Goal: Communication & Community: Answer question/provide support

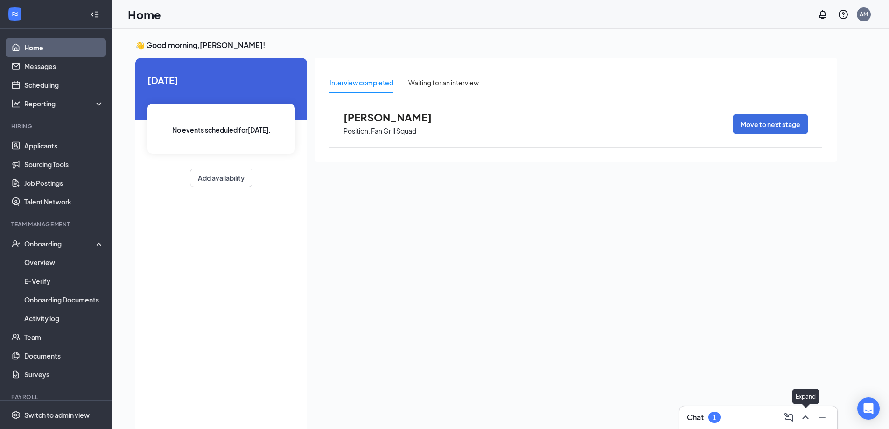
click at [810, 419] on icon "ChevronUp" at bounding box center [805, 417] width 11 height 11
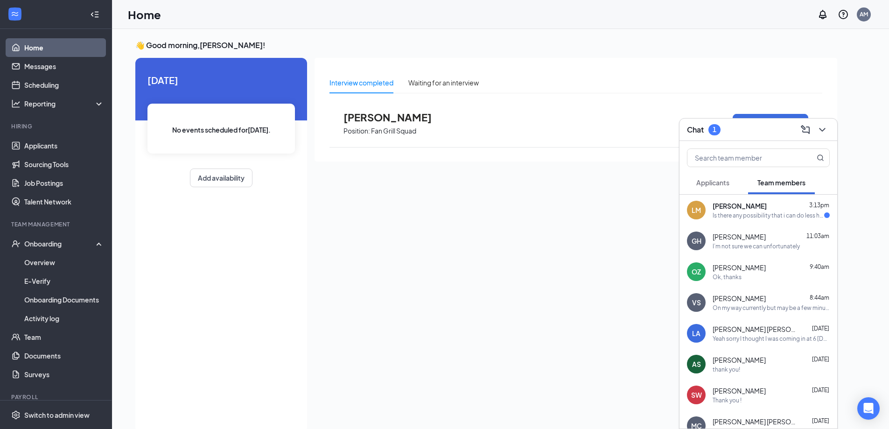
click at [732, 206] on span "[PERSON_NAME]" at bounding box center [740, 205] width 54 height 9
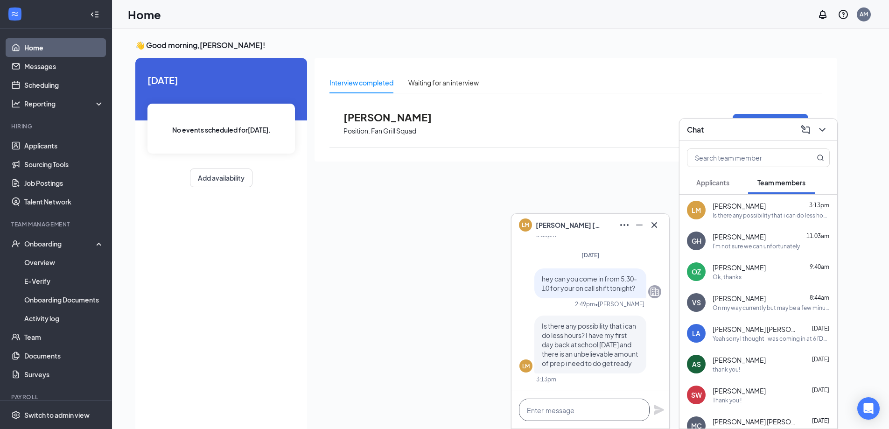
click at [595, 413] on textarea at bounding box center [584, 410] width 131 height 22
type textarea "no worries I will find someon"
drag, startPoint x: 627, startPoint y: 413, endPoint x: 418, endPoint y: 431, distance: 210.4
click at [418, 429] on html "Home Messages Scheduling Reporting Hiring Applicants Sourcing Tools Job Posting…" at bounding box center [444, 214] width 889 height 429
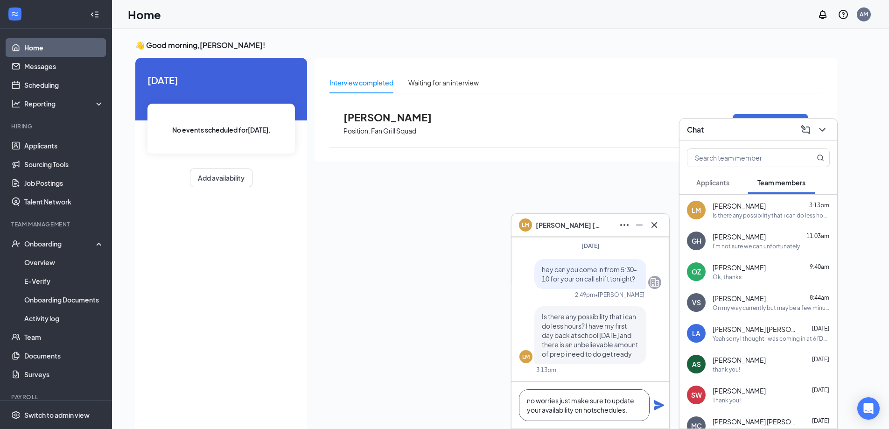
type textarea "no worries just make sure to update your availability on hotschedules."
click at [655, 405] on icon "Plane" at bounding box center [659, 405] width 11 height 11
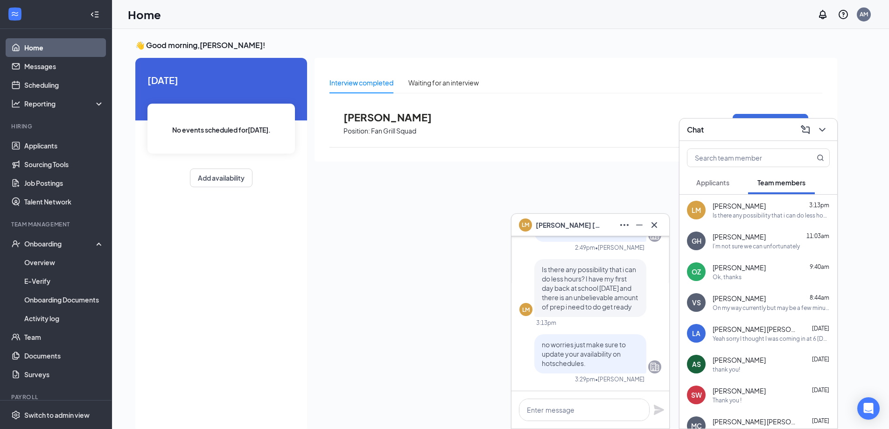
scroll to position [0, 0]
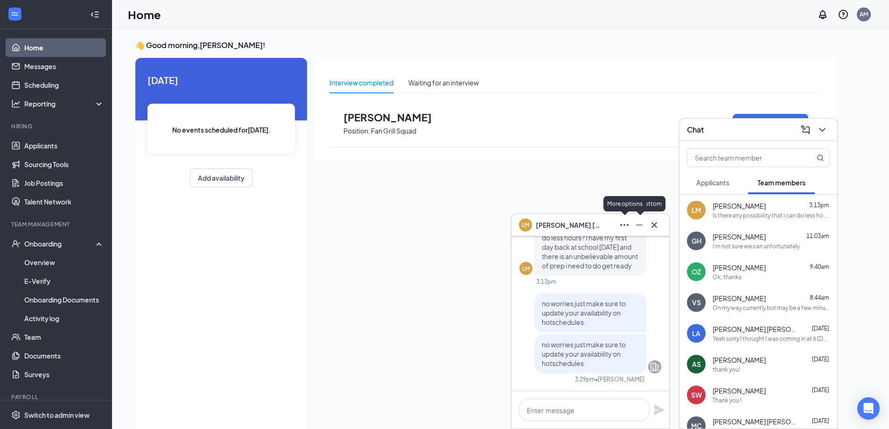
click at [657, 224] on icon "Cross" at bounding box center [654, 224] width 11 height 11
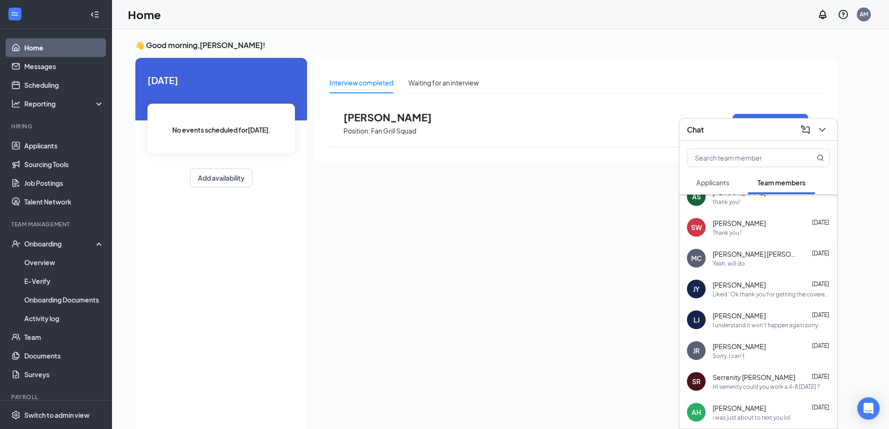
scroll to position [187, 0]
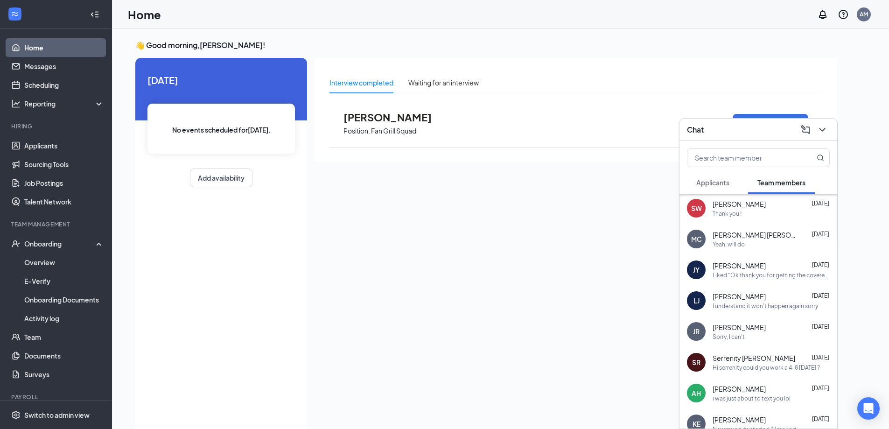
click at [730, 275] on div "Liked “Ok thank you for getting the covered jack”" at bounding box center [771, 275] width 117 height 8
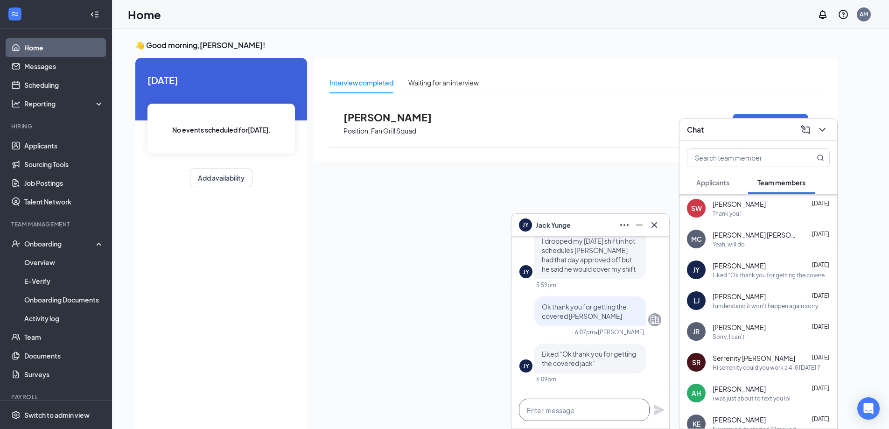
click at [561, 414] on textarea at bounding box center [584, 410] width 131 height 22
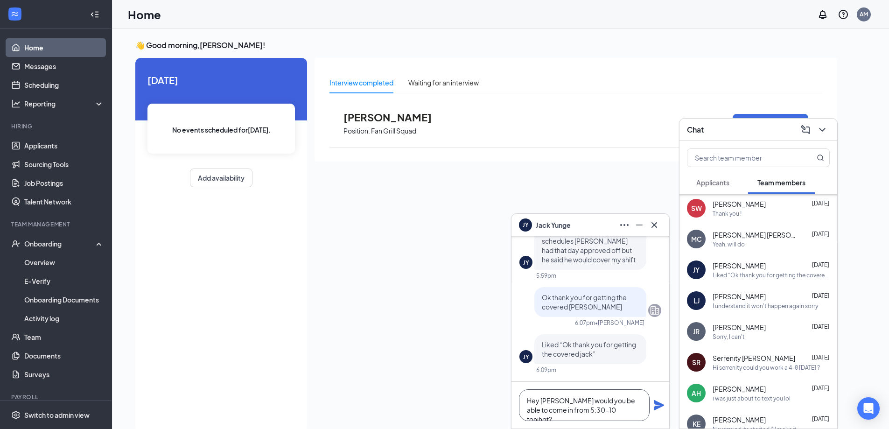
drag, startPoint x: 593, startPoint y: 407, endPoint x: 579, endPoint y: 421, distance: 19.8
type textarea "Hey [PERSON_NAME] would you be able to come in from 5:30-10 tonight?"
click at [662, 405] on icon "Plane" at bounding box center [659, 405] width 10 height 10
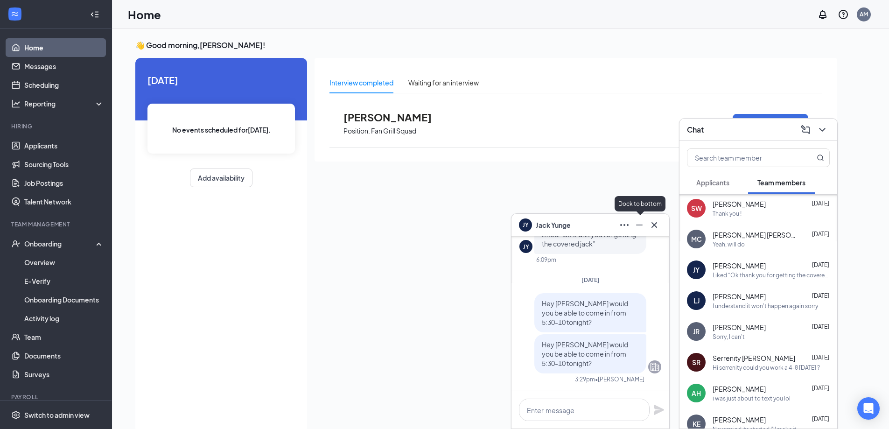
click at [640, 228] on icon "Minimize" at bounding box center [639, 224] width 11 height 11
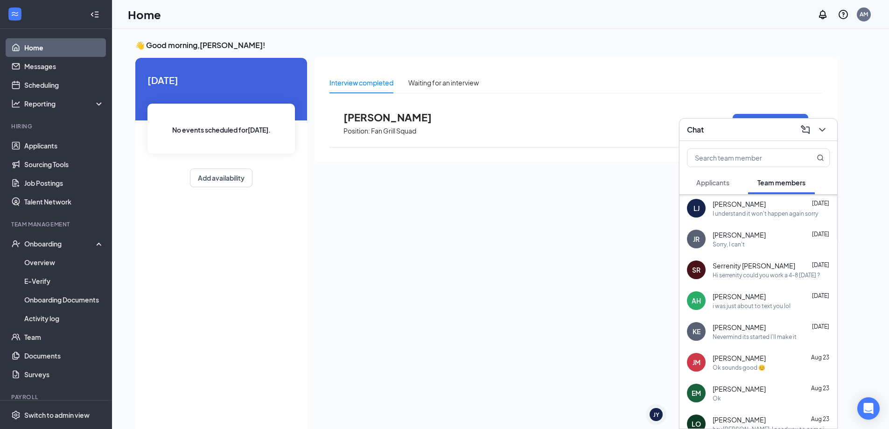
scroll to position [280, 0]
click at [744, 259] on div "SR Serrenity [PERSON_NAME] [DATE] Hi serrenity could you work a 4-8 [DATE] ?" at bounding box center [759, 268] width 158 height 31
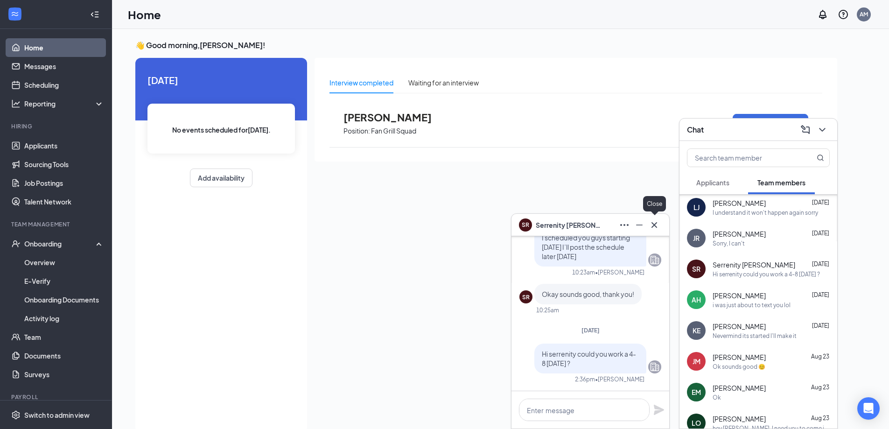
click at [655, 224] on icon "Cross" at bounding box center [654, 224] width 11 height 11
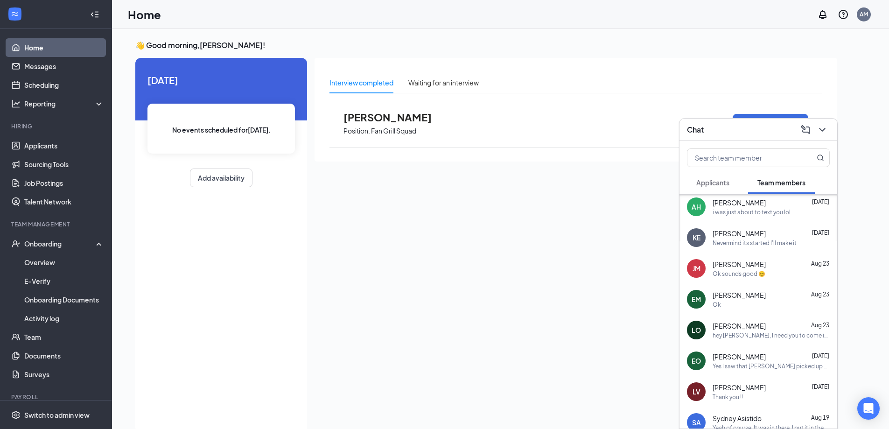
scroll to position [373, 0]
click at [762, 316] on div "LO [PERSON_NAME] [DATE] hey [PERSON_NAME], I need you to come in for your oncal…" at bounding box center [759, 329] width 158 height 31
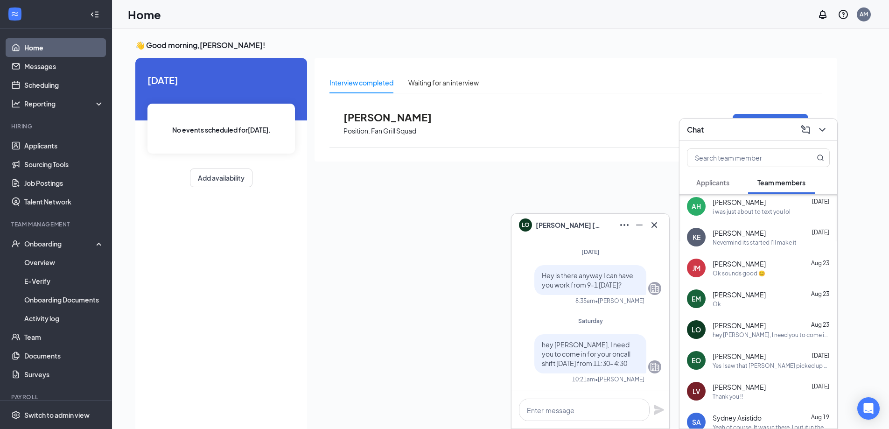
click at [756, 309] on div "EM [PERSON_NAME] [DATE] Ok" at bounding box center [759, 298] width 158 height 31
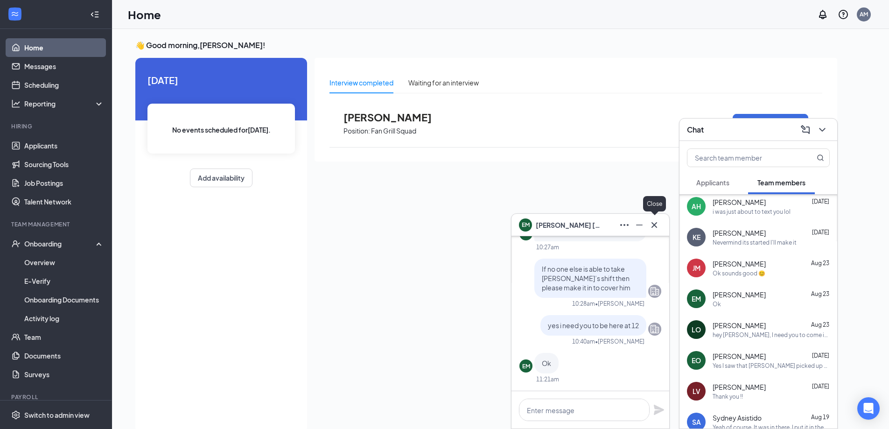
click at [657, 222] on icon "Cross" at bounding box center [654, 224] width 11 height 11
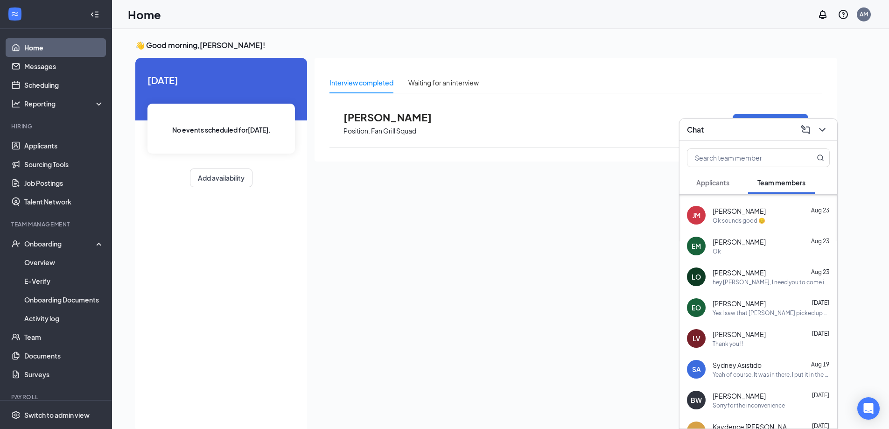
scroll to position [467, 0]
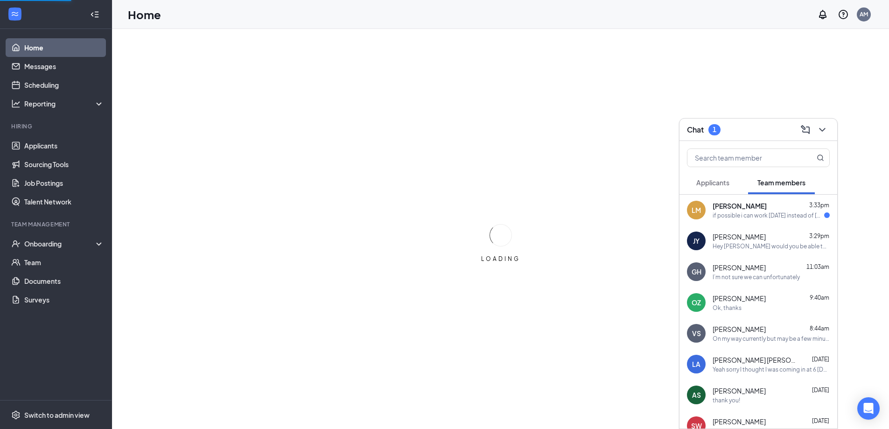
click at [739, 204] on span "[PERSON_NAME]" at bounding box center [740, 205] width 54 height 9
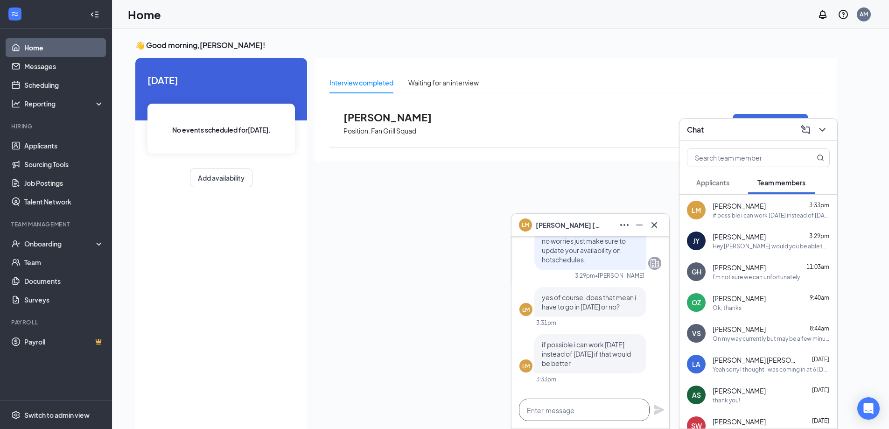
click at [588, 413] on textarea at bounding box center [584, 410] width 131 height 22
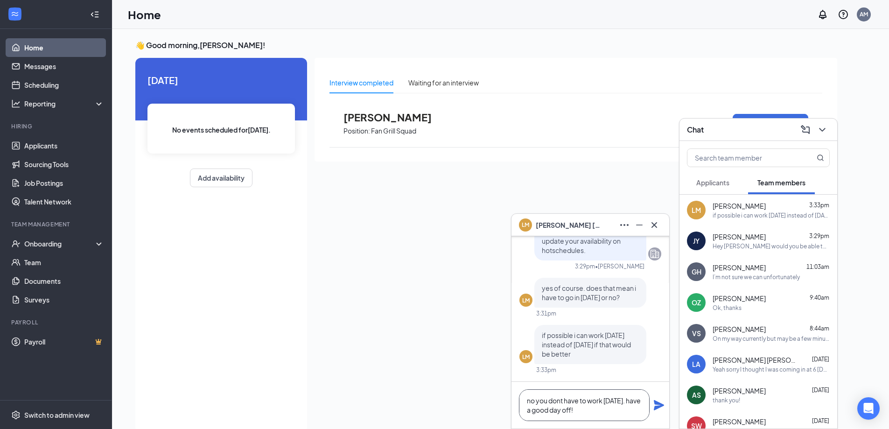
type textarea "no you dont have to work today. have a good day off!"
click at [654, 406] on div "no you dont have to work today. have a good day off!" at bounding box center [591, 405] width 158 height 47
click at [657, 404] on icon "Plane" at bounding box center [659, 405] width 10 height 10
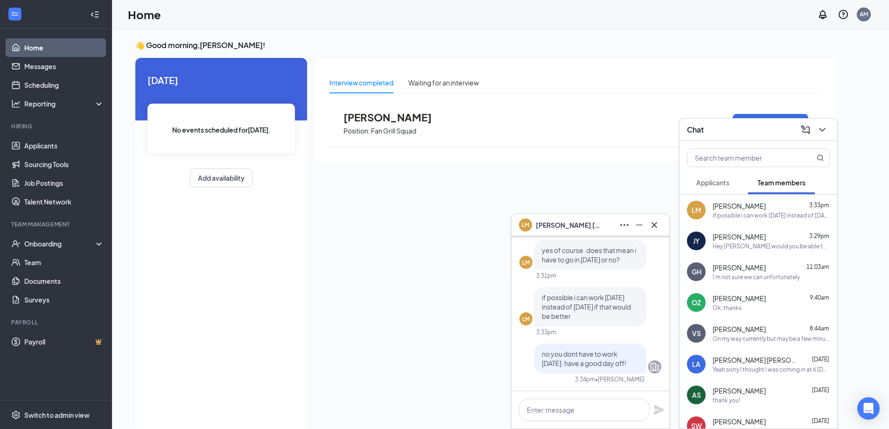
scroll to position [0, 0]
click at [642, 220] on icon "Minimize" at bounding box center [639, 224] width 11 height 11
